Goal: Task Accomplishment & Management: Manage account settings

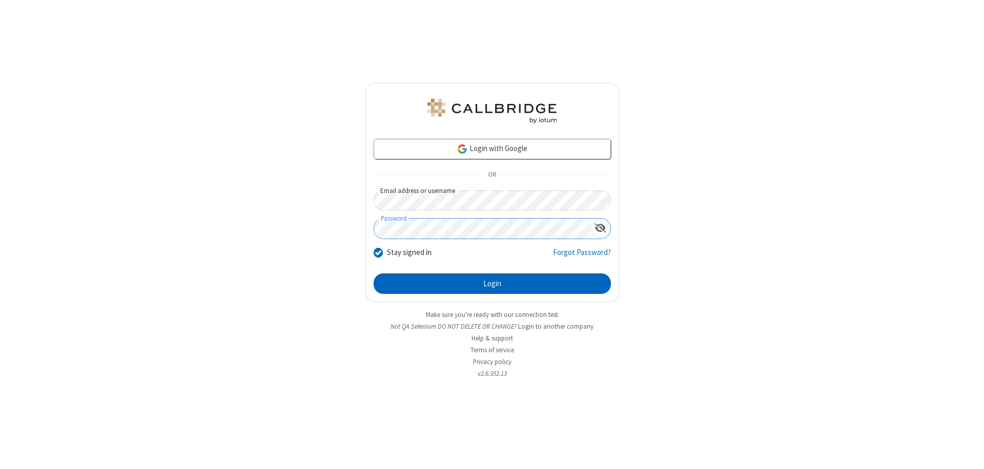
click at [492, 284] on button "Login" at bounding box center [492, 284] width 237 height 20
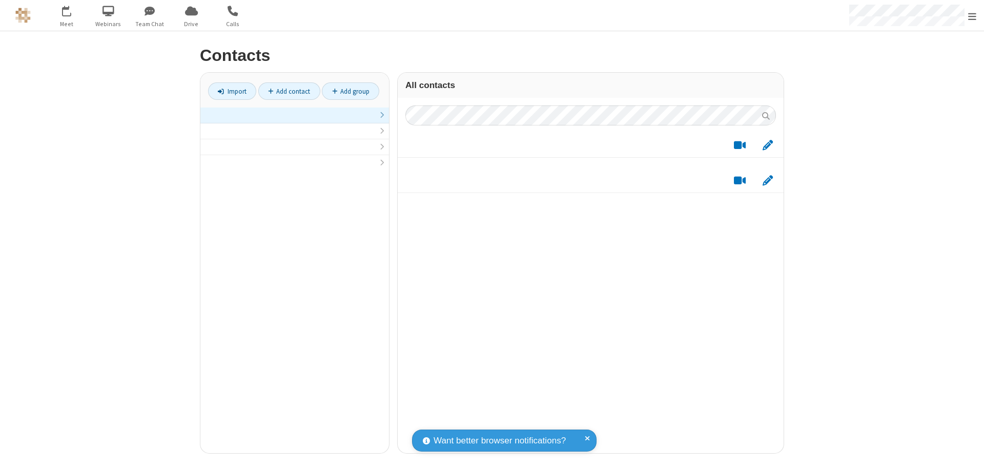
click at [295, 121] on link at bounding box center [294, 116] width 189 height 16
click at [289, 91] on link "Add contact" at bounding box center [289, 90] width 62 height 17
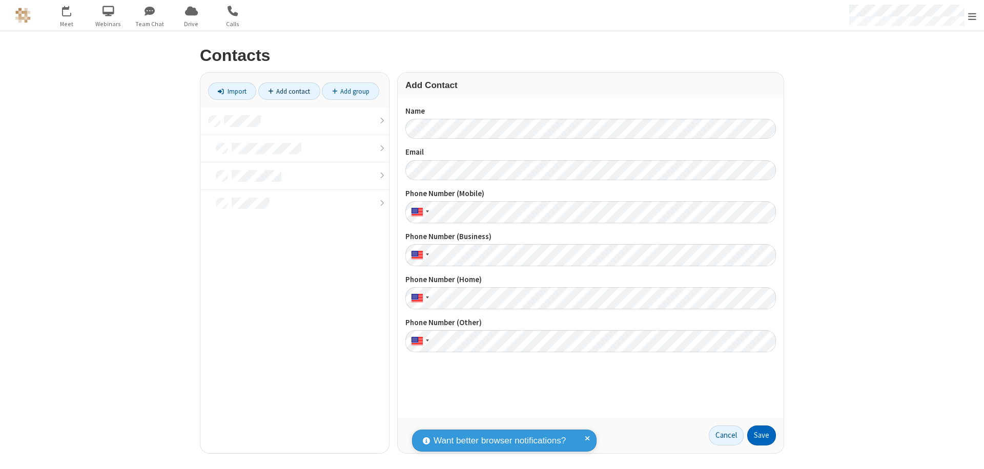
click at [761, 436] on button "Save" at bounding box center [761, 436] width 29 height 20
